Goal: Navigation & Orientation: Find specific page/section

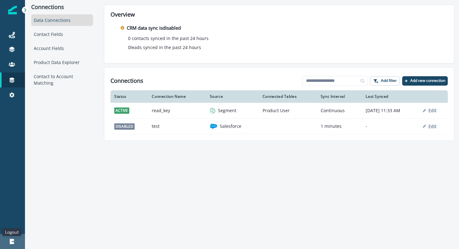
click at [14, 242] on icon at bounding box center [12, 241] width 6 height 6
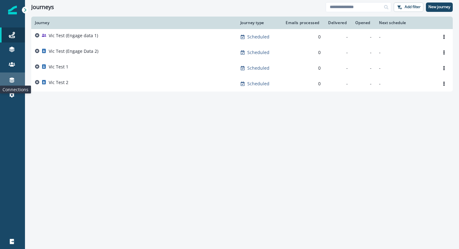
click at [11, 82] on icon at bounding box center [12, 80] width 6 height 6
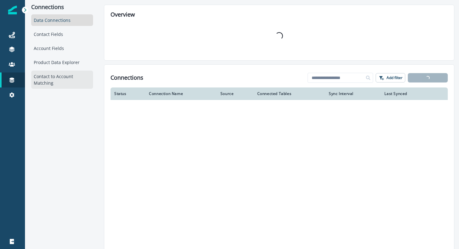
click at [39, 80] on div "Contact to Account Matching" at bounding box center [62, 80] width 62 height 18
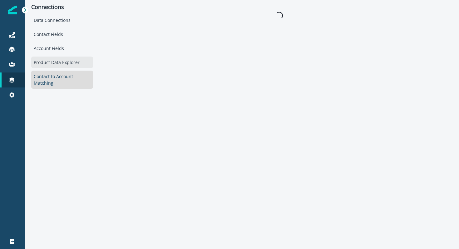
click at [52, 59] on div "Product Data Explorer" at bounding box center [62, 63] width 62 height 12
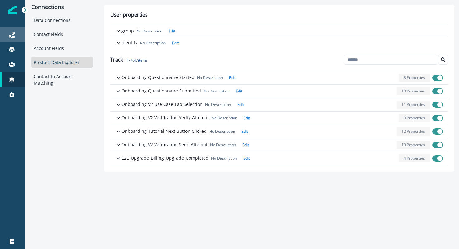
click at [12, 40] on link "Journeys" at bounding box center [12, 34] width 25 height 15
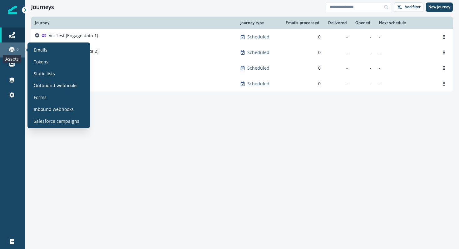
click at [12, 50] on icon at bounding box center [11, 50] width 5 height 2
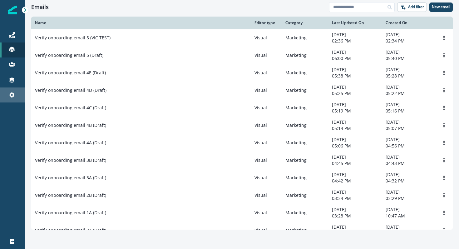
click at [14, 90] on link "Settings" at bounding box center [12, 94] width 25 height 15
